Goal: Navigation & Orientation: Find specific page/section

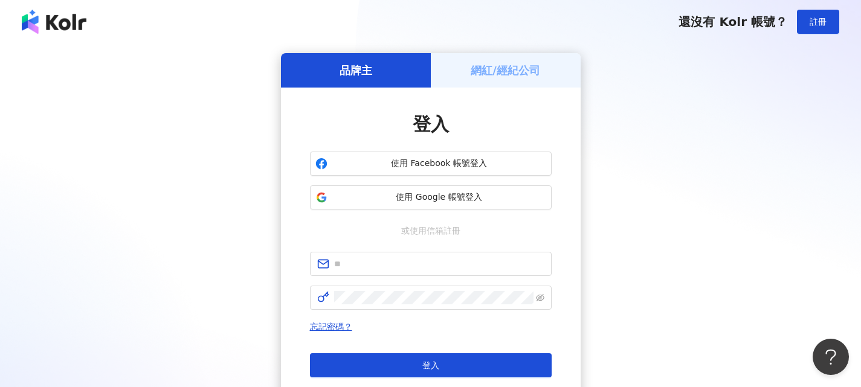
click at [498, 63] on h5 "網紅/經紀公司" at bounding box center [505, 70] width 69 height 15
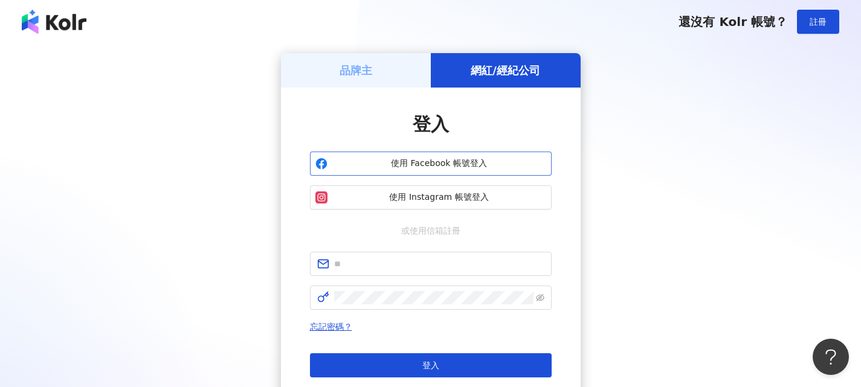
click at [462, 153] on button "使用 Facebook 帳號登入" at bounding box center [431, 164] width 242 height 24
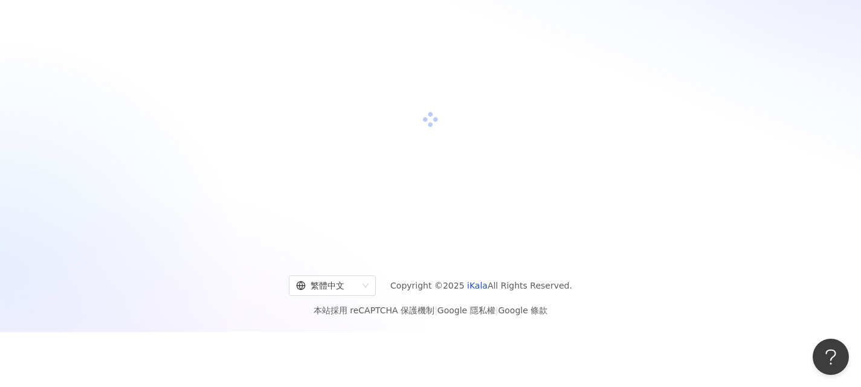
scroll to position [56, 0]
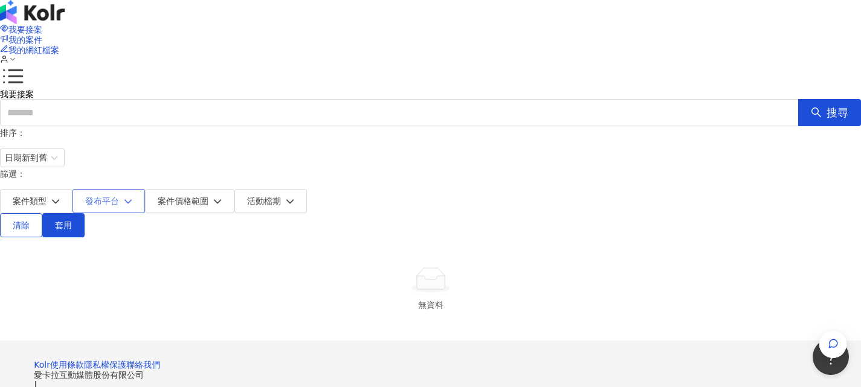
click at [119, 196] on span "發布平台" at bounding box center [102, 201] width 34 height 10
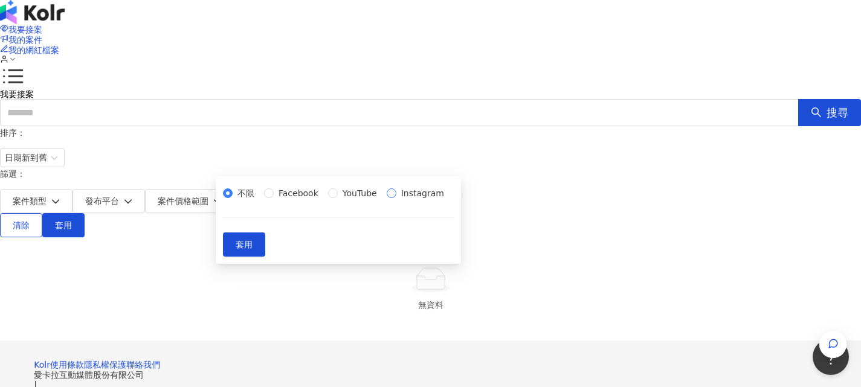
click at [396, 200] on span "Instagram" at bounding box center [422, 193] width 53 height 13
click at [253, 250] on span "套用" at bounding box center [244, 245] width 17 height 10
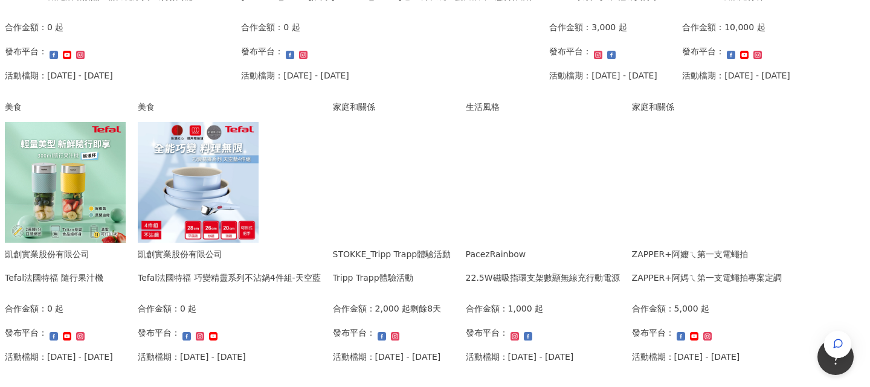
scroll to position [483, 0]
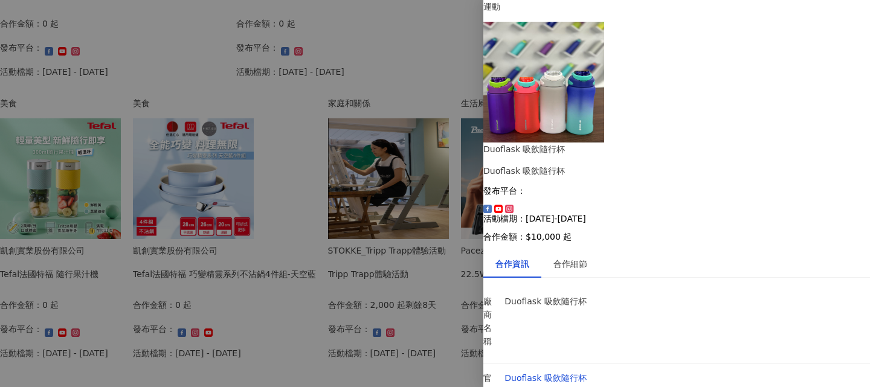
scroll to position [27, 0]
click at [587, 257] on div "合作細節" at bounding box center [570, 263] width 34 height 13
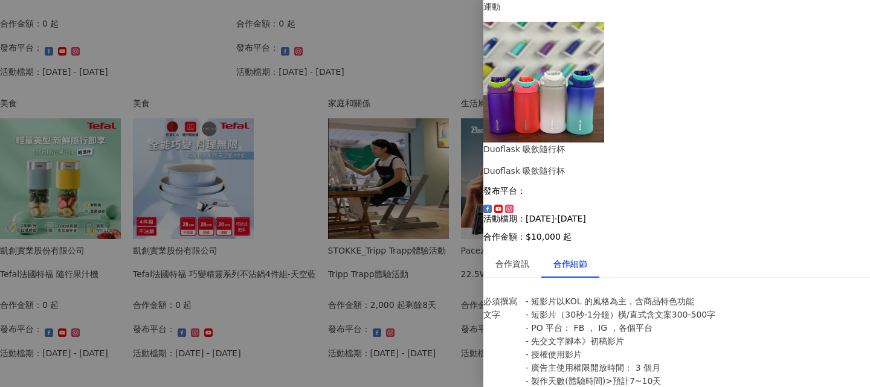
click at [380, 156] on div at bounding box center [435, 193] width 870 height 387
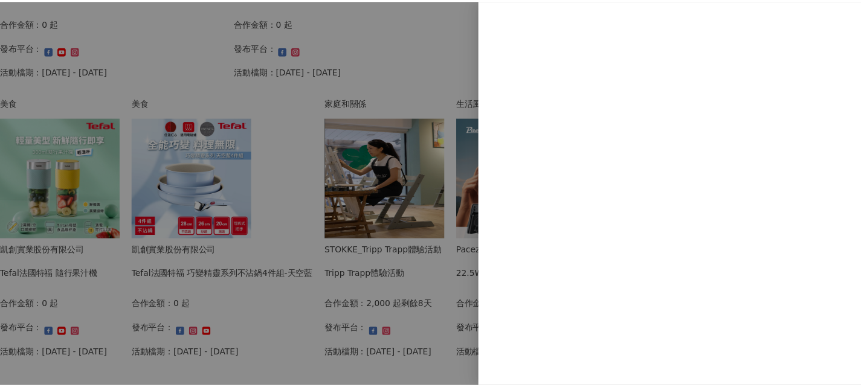
scroll to position [0, 0]
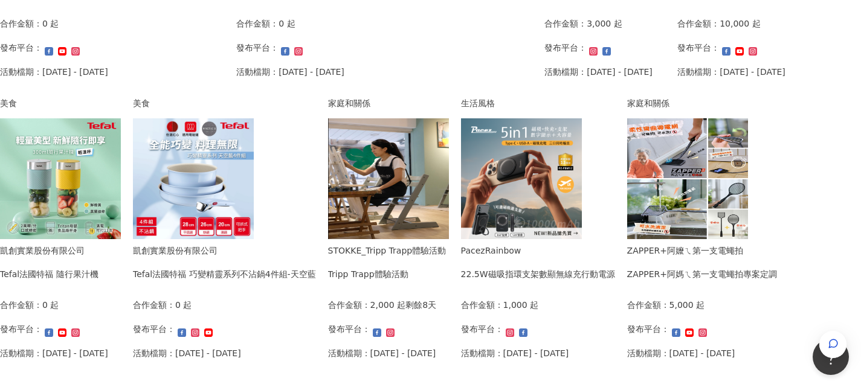
click at [121, 156] on img at bounding box center [60, 178] width 121 height 121
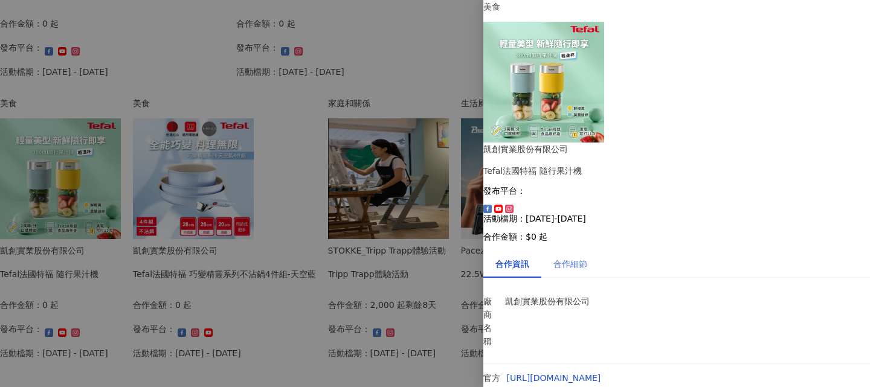
click at [592, 250] on div "合作細節" at bounding box center [570, 264] width 58 height 28
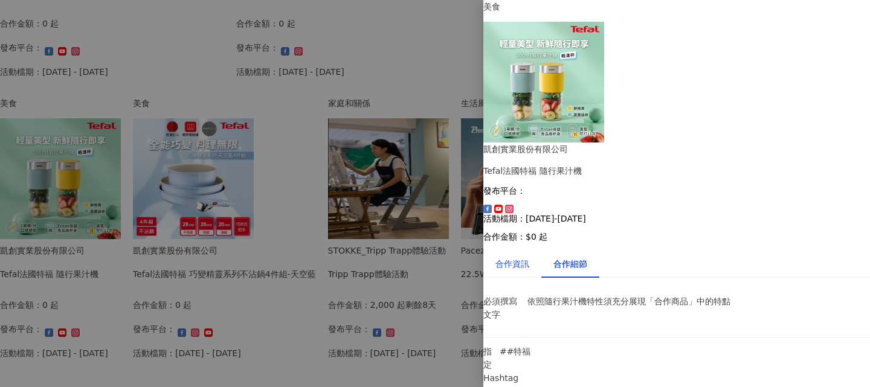
click at [510, 257] on div "合作資訊" at bounding box center [512, 263] width 34 height 13
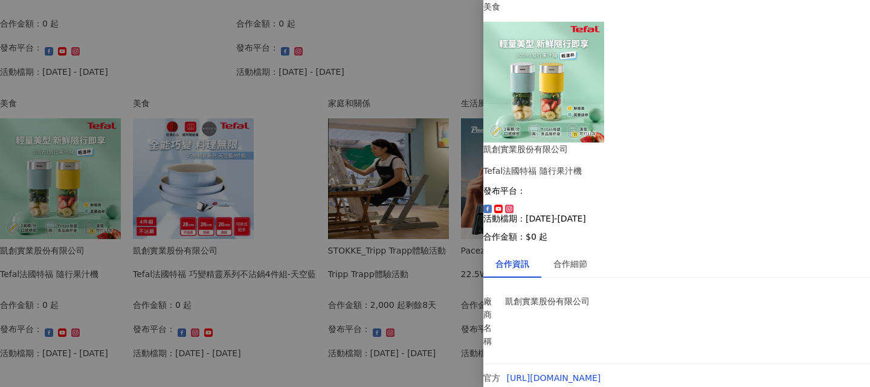
click at [379, 183] on div at bounding box center [435, 193] width 870 height 387
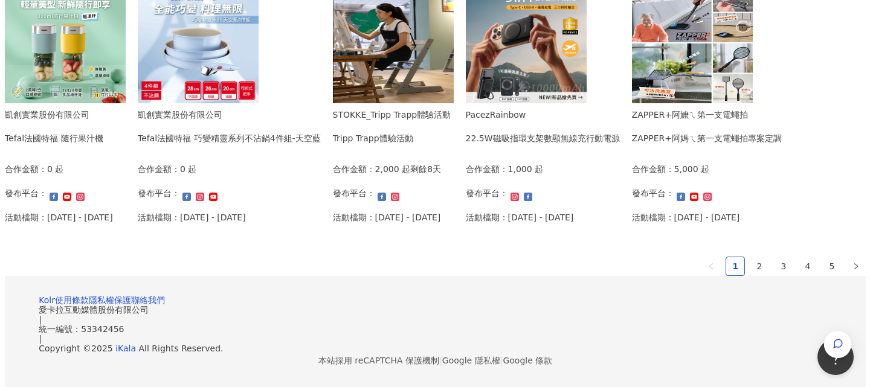
scroll to position [785, 0]
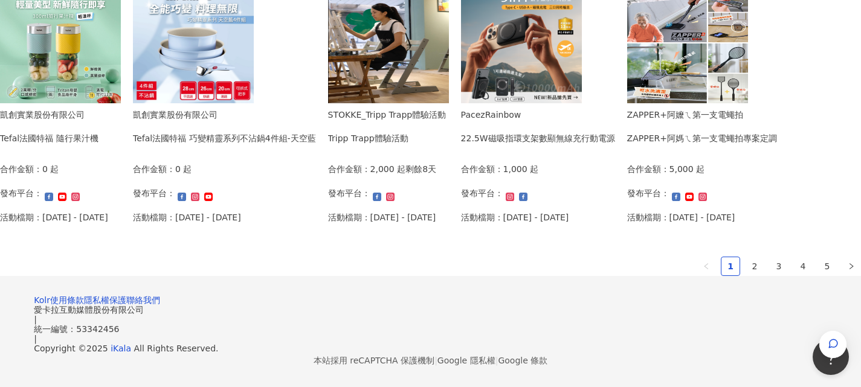
click at [461, 103] on img at bounding box center [521, 42] width 121 height 121
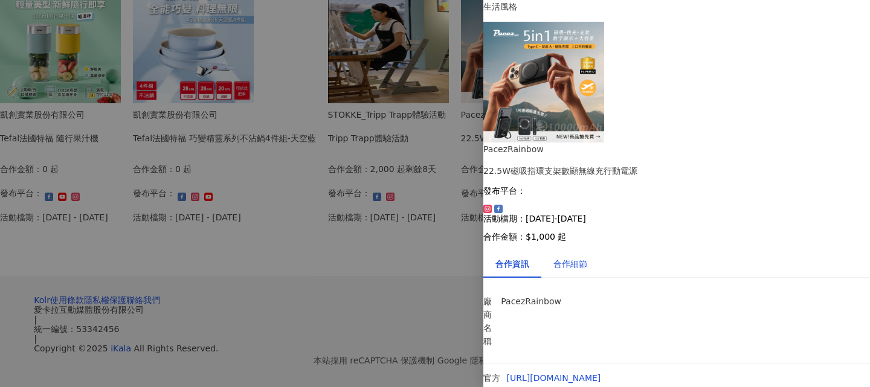
click at [585, 257] on div "合作細節" at bounding box center [570, 263] width 34 height 13
click at [367, 153] on div at bounding box center [435, 193] width 870 height 387
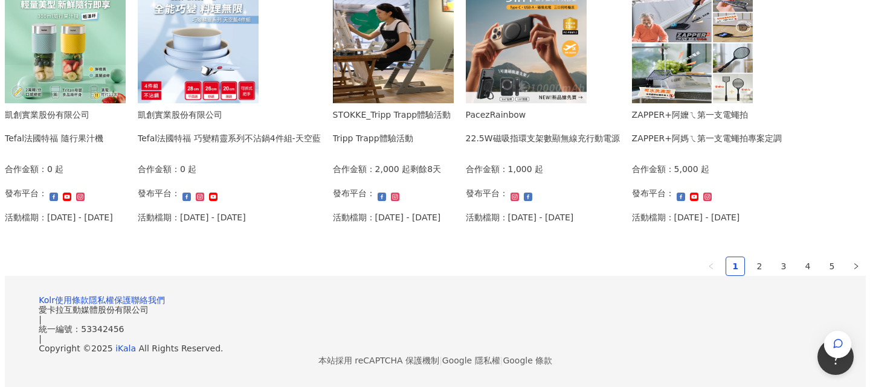
scroll to position [846, 0]
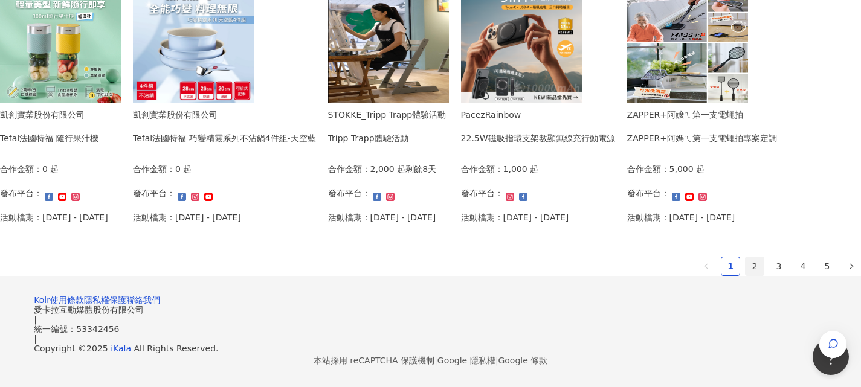
click at [746, 276] on link "2" at bounding box center [755, 266] width 18 height 18
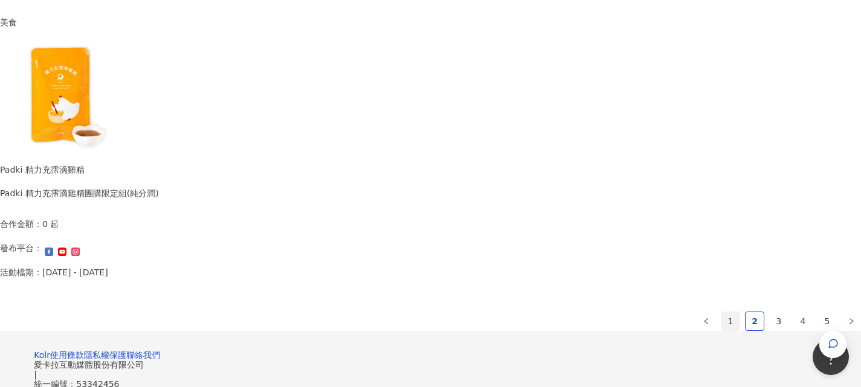
click at [721, 330] on link "1" at bounding box center [730, 321] width 18 height 18
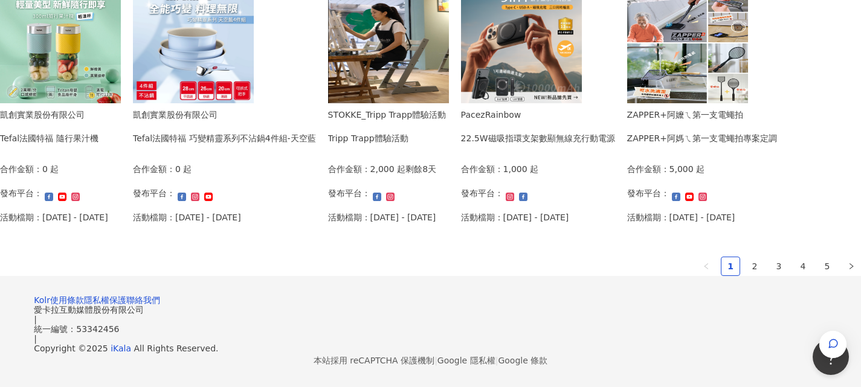
click at [631, 166] on div "家庭和關係 ZAPPER+阿嬤ㄟ第一支電蠅拍 ZAPPER+阿媽ㄟ第一支電蠅拍專案定調 合作金額： 5,000 起 發布平台： 活動檔期：[DATE] - […" at bounding box center [702, 97] width 150 height 272
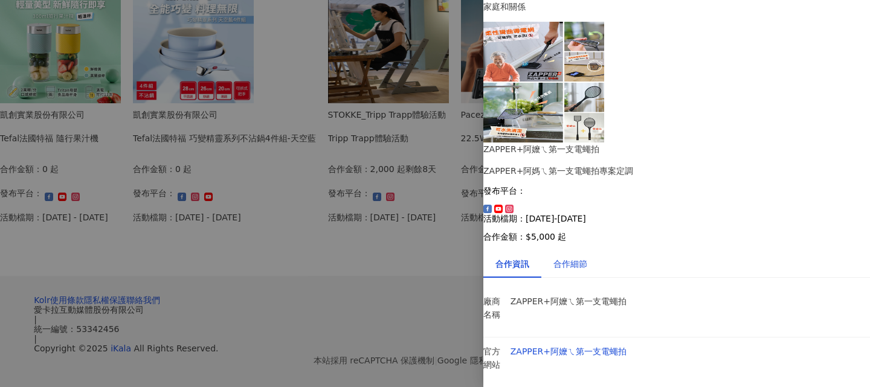
click at [578, 257] on div "合作細節" at bounding box center [570, 263] width 34 height 13
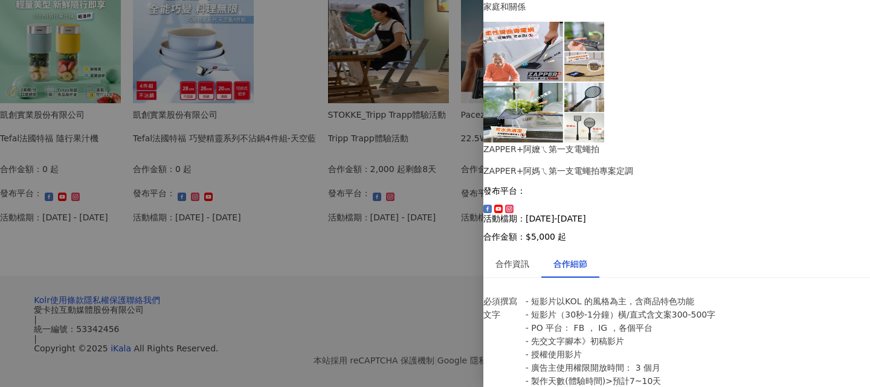
scroll to position [431, 0]
click at [398, 324] on div at bounding box center [435, 193] width 870 height 387
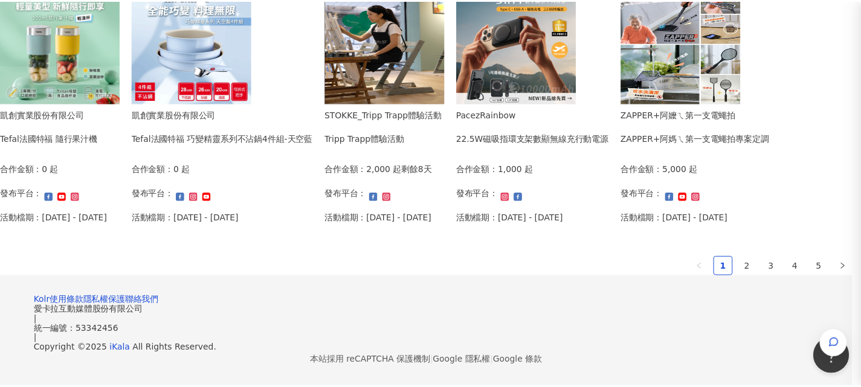
scroll to position [0, 0]
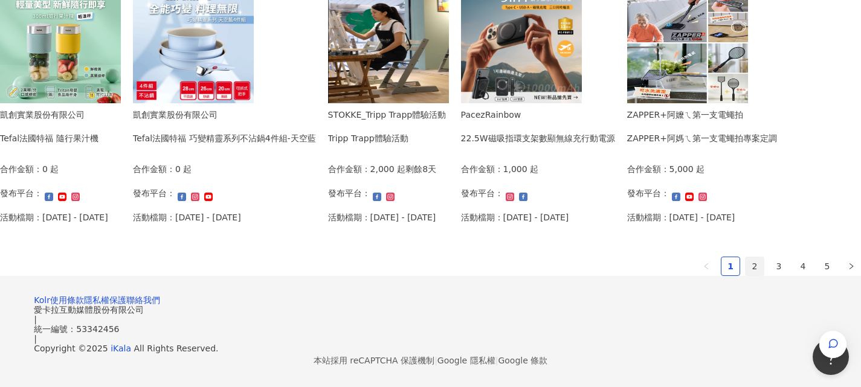
click at [746, 276] on link "2" at bounding box center [755, 266] width 18 height 18
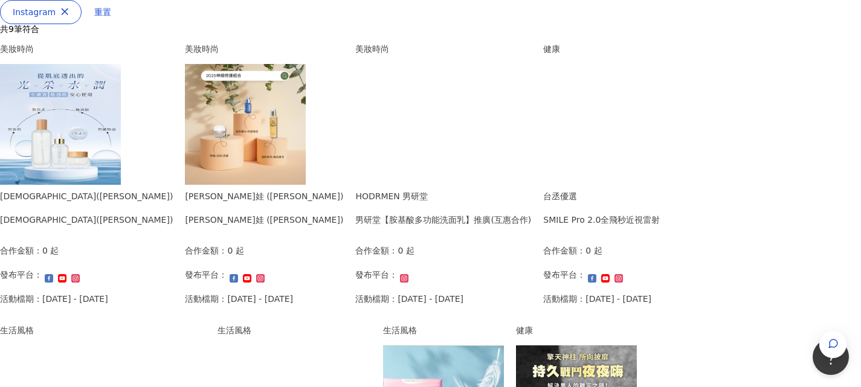
scroll to position [181, 0]
